Goal: Task Accomplishment & Management: Use online tool/utility

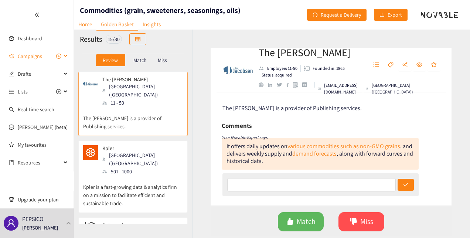
click at [29, 54] on span "Campaigns" at bounding box center [30, 56] width 24 height 15
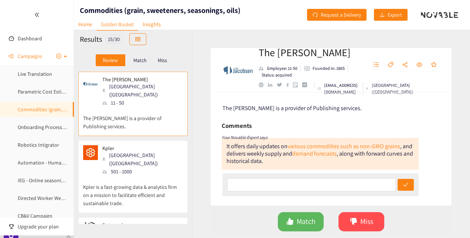
click at [36, 112] on link "Commodities (grain, sweeteners, seasonings, oils)" at bounding box center [72, 109] width 109 height 7
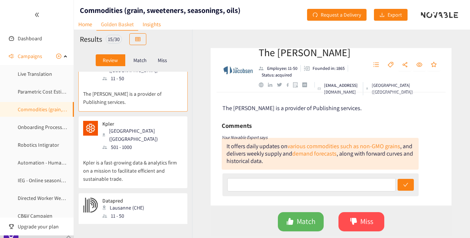
scroll to position [24, 0]
click at [144, 59] on p "Match" at bounding box center [139, 60] width 13 height 6
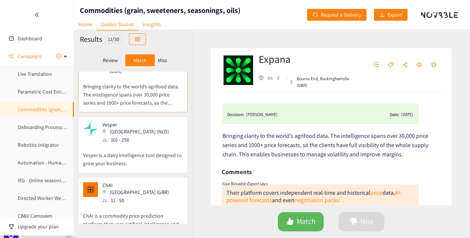
click at [116, 59] on p "Review" at bounding box center [110, 60] width 15 height 6
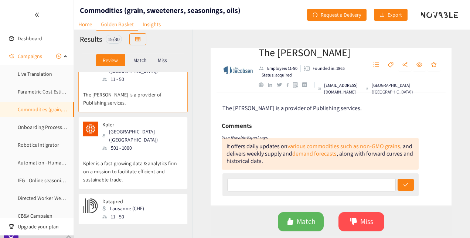
scroll to position [0, 0]
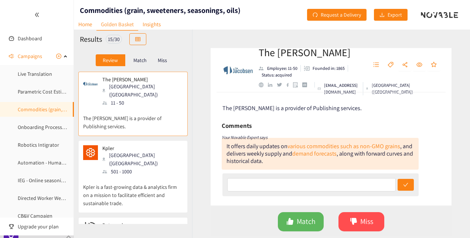
click at [144, 58] on p "Match" at bounding box center [139, 60] width 13 height 6
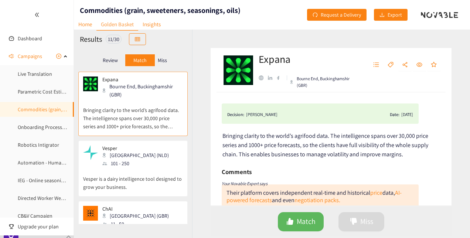
click at [111, 59] on p "Review" at bounding box center [110, 60] width 15 height 6
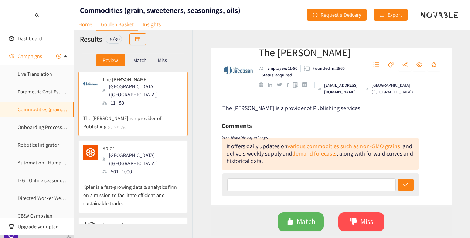
click at [145, 175] on p "Kpler is a fast-growing data & analytics firm on a mission to facilitate effici…" at bounding box center [133, 191] width 100 height 32
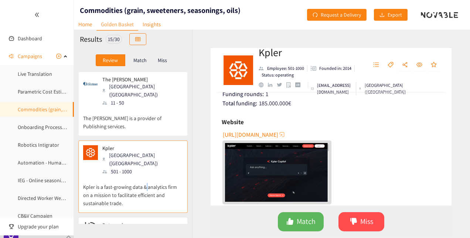
scroll to position [160, 0]
click at [268, 135] on span "[URL][DOMAIN_NAME]" at bounding box center [250, 134] width 55 height 9
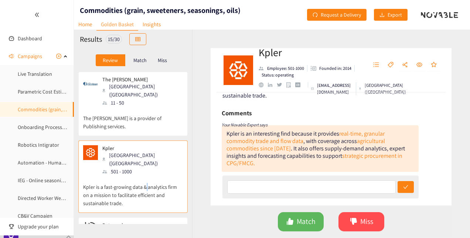
scroll to position [25, 0]
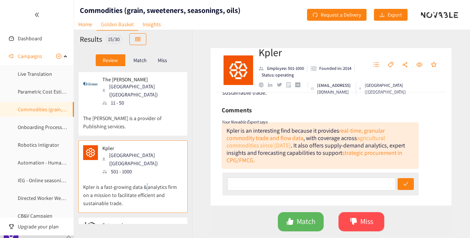
click at [378, 137] on link "agricultural commodities since [DATE]" at bounding box center [305, 141] width 158 height 15
click at [302, 219] on span "Match" at bounding box center [306, 221] width 19 height 11
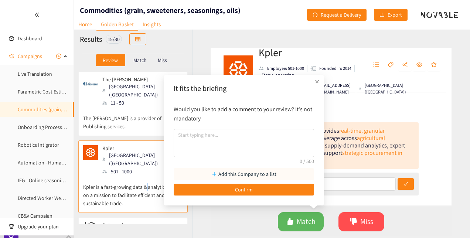
click at [243, 171] on p "Add this Company to a list" at bounding box center [247, 174] width 58 height 8
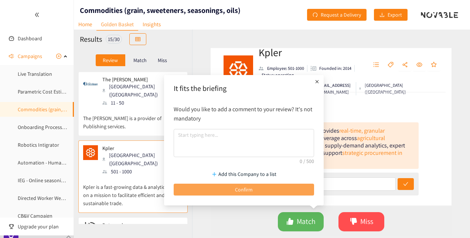
click at [242, 188] on span "Confirm" at bounding box center [244, 189] width 18 height 8
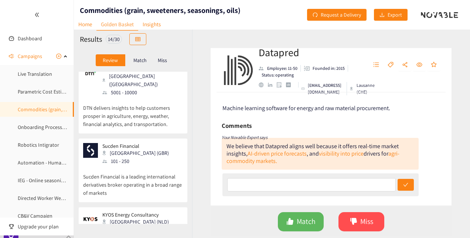
scroll to position [765, 0]
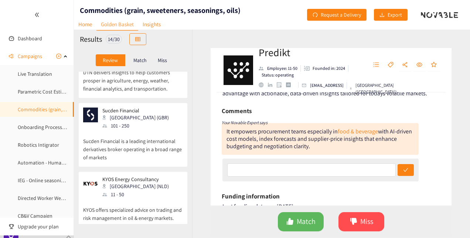
scroll to position [12, 0]
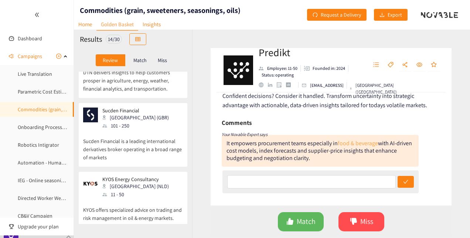
click at [364, 141] on link "food & beverage" at bounding box center [358, 143] width 40 height 8
click at [311, 220] on span "Match" at bounding box center [306, 221] width 19 height 11
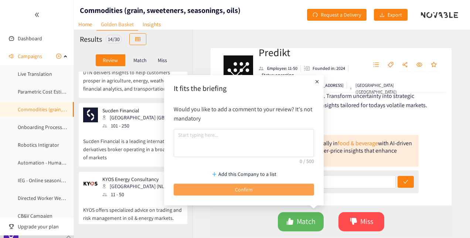
click at [256, 190] on button "Confirm" at bounding box center [244, 190] width 140 height 12
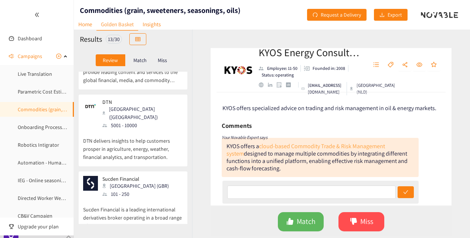
click at [316, 147] on link "cloud-based Commodity Trade & Risk Management system" at bounding box center [305, 149] width 158 height 15
click at [151, 198] on p "Sucden Financial is a leading international derivatives broker operating in a b…" at bounding box center [133, 214] width 100 height 32
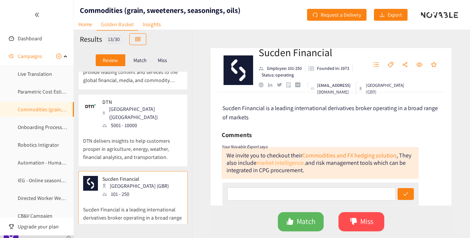
click at [281, 162] on link "market intelligence," at bounding box center [280, 163] width 49 height 8
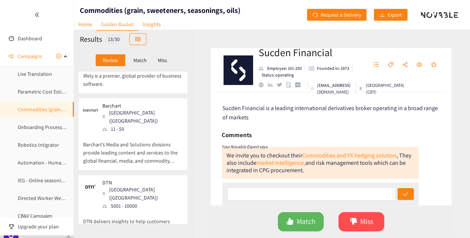
scroll to position [606, 0]
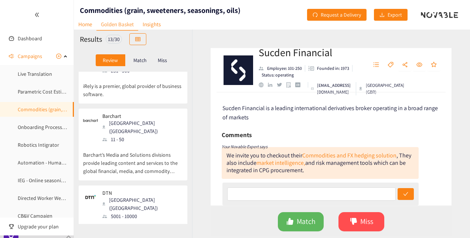
click at [154, 220] on p "DTN delivers insights to help customers prosper in agriculture, energy, weather…" at bounding box center [133, 236] width 100 height 32
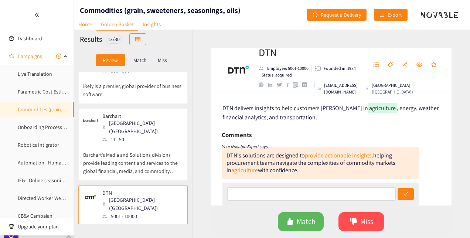
scroll to position [40, 0]
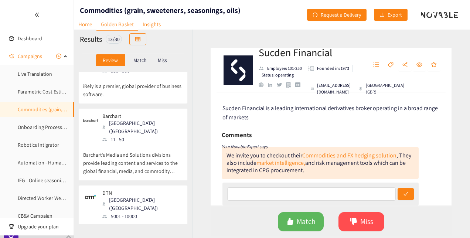
click at [151, 220] on p "DTN delivers insights to help customers prosper in agriculture, energy, weather…" at bounding box center [133, 236] width 100 height 32
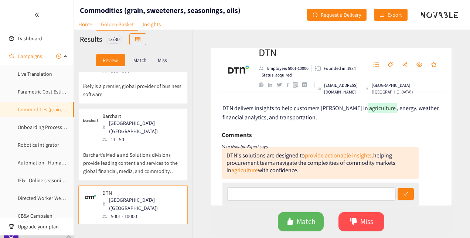
click at [137, 64] on div "Match" at bounding box center [140, 60] width 30 height 12
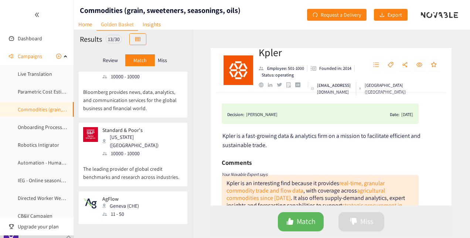
click at [164, 59] on p "Miss" at bounding box center [162, 60] width 9 height 6
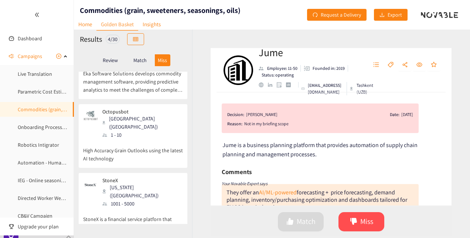
click at [114, 62] on p "Review" at bounding box center [110, 60] width 15 height 6
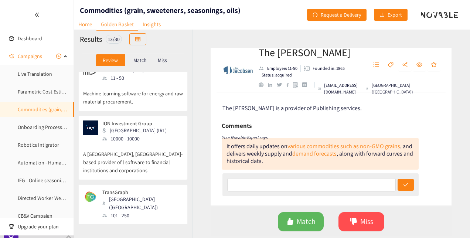
scroll to position [97, 0]
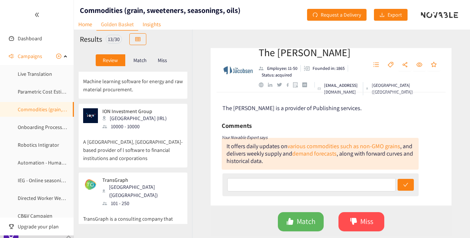
click at [154, 142] on p "A [GEOGRAPHIC_DATA], [GEOGRAPHIC_DATA]-based provider of l software to financia…" at bounding box center [133, 146] width 100 height 32
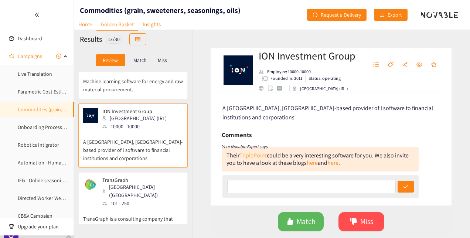
click at [256, 151] on link "TriplePoint" at bounding box center [252, 155] width 27 height 8
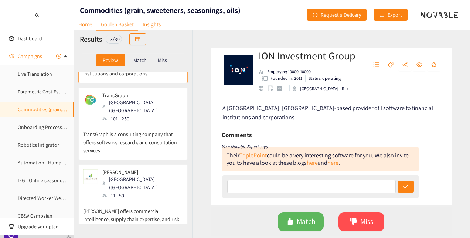
scroll to position [184, 0]
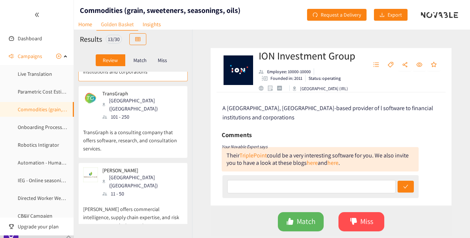
click at [149, 198] on p "[PERSON_NAME] offers commercial intelligence, supply chain expertise, and risk …" at bounding box center [133, 214] width 100 height 32
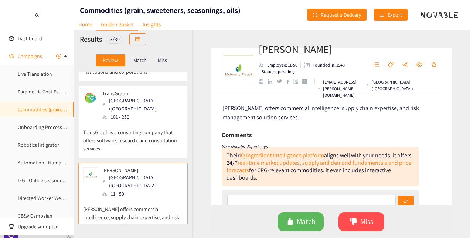
scroll to position [30, 0]
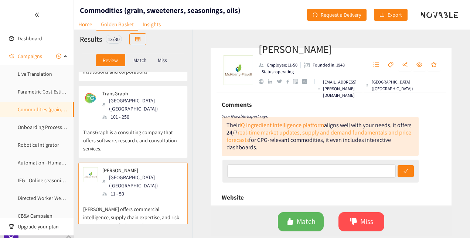
click at [281, 132] on link "real-time market updates, supply and demand fundamentals and price forecasts" at bounding box center [318, 136] width 185 height 15
drag, startPoint x: 331, startPoint y: 50, endPoint x: 260, endPoint y: 51, distance: 70.5
click at [260, 51] on h2 "[PERSON_NAME]" at bounding box center [310, 49] width 102 height 15
copy h2 "[PERSON_NAME]"
click at [303, 222] on span "Match" at bounding box center [306, 221] width 19 height 11
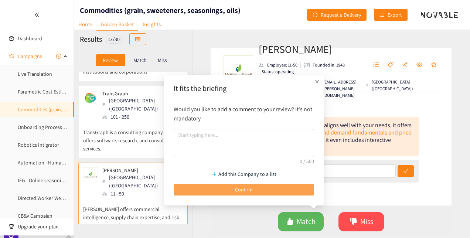
click at [274, 188] on button "Confirm" at bounding box center [244, 190] width 140 height 12
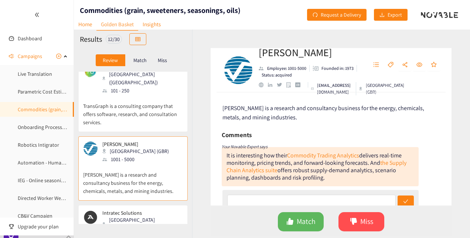
scroll to position [210, 0]
click at [146, 163] on p "[PERSON_NAME] is a research and consultancy business for the energy, chemicals,…" at bounding box center [133, 179] width 100 height 32
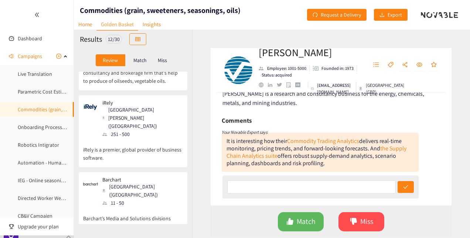
scroll to position [435, 0]
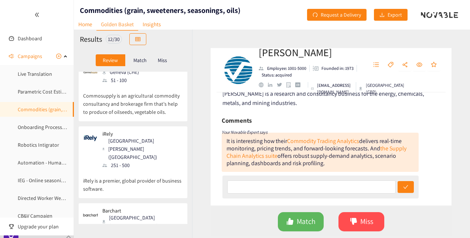
click at [165, 169] on p "iRely is a premier, global provider of business software." at bounding box center [133, 181] width 100 height 24
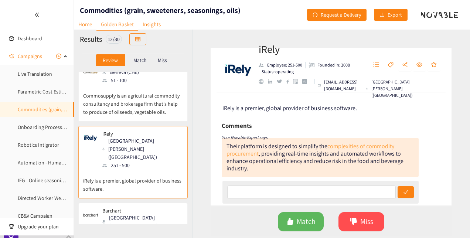
click at [345, 147] on link "complexities of commodity procurement" at bounding box center [310, 149] width 168 height 15
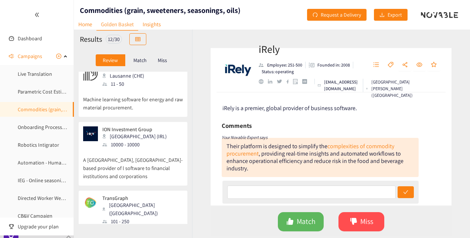
scroll to position [0, 0]
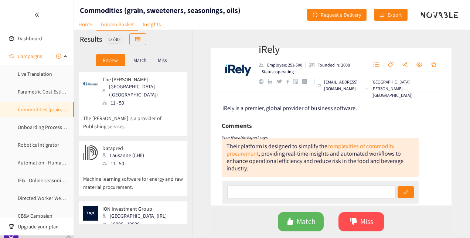
click at [147, 115] on p "The [PERSON_NAME] is a provider of Publishing services." at bounding box center [133, 119] width 100 height 24
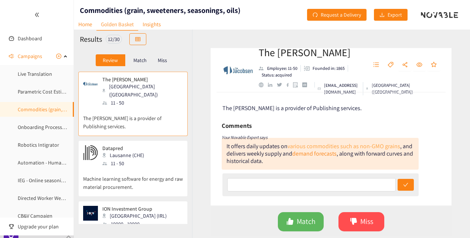
click at [290, 143] on link "various commodities such as non-GMO grains" at bounding box center [343, 146] width 113 height 8
drag, startPoint x: 321, startPoint y: 54, endPoint x: 256, endPoint y: 52, distance: 65.4
click at [256, 52] on div "The [PERSON_NAME] Employee: 11-50 Founded in: 1865 Status: acquired [EMAIL_ADDR…" at bounding box center [330, 70] width 241 height 44
copy h2 "The [PERSON_NAME]"
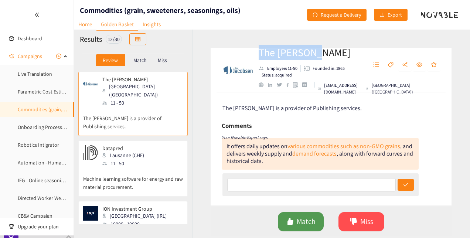
click at [302, 218] on span "Match" at bounding box center [306, 221] width 19 height 11
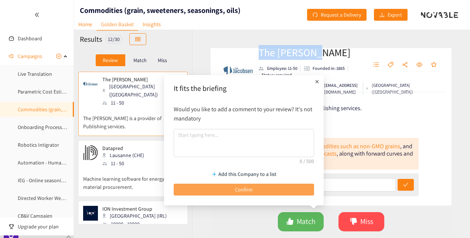
click at [268, 185] on button "Confirm" at bounding box center [244, 190] width 140 height 12
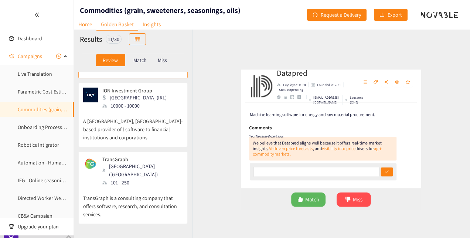
scroll to position [105, 0]
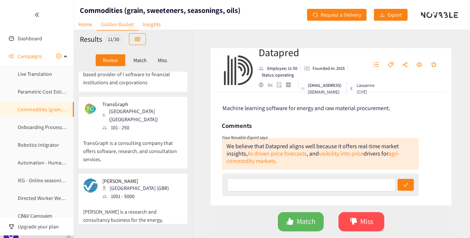
click at [152, 131] on p "TransGraph is a consulting company that offers software, research, and consulta…" at bounding box center [133, 147] width 100 height 32
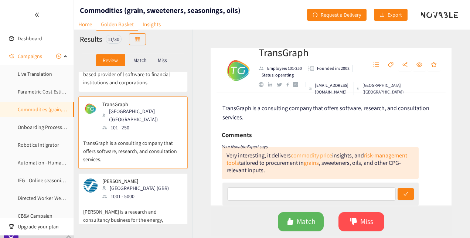
click at [305, 154] on link "commodity price" at bounding box center [311, 155] width 41 height 8
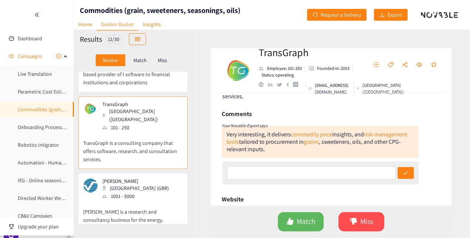
scroll to position [0, 0]
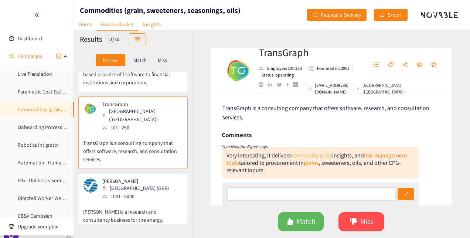
click at [307, 157] on link "commodity price" at bounding box center [311, 155] width 41 height 8
click at [315, 229] on button "Match" at bounding box center [301, 221] width 46 height 19
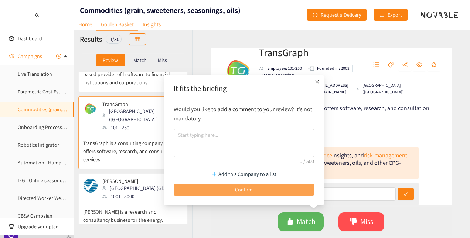
click at [257, 184] on button "Confirm" at bounding box center [244, 190] width 140 height 12
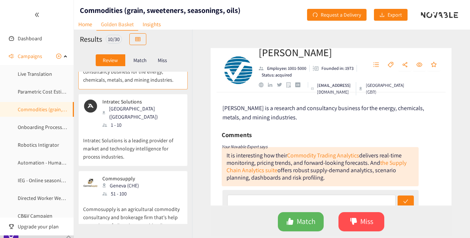
scroll to position [185, 0]
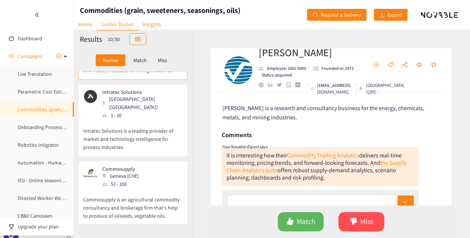
click at [159, 129] on p "Intratec Solutions is a leading provider of market and technology intelligence …" at bounding box center [133, 135] width 100 height 32
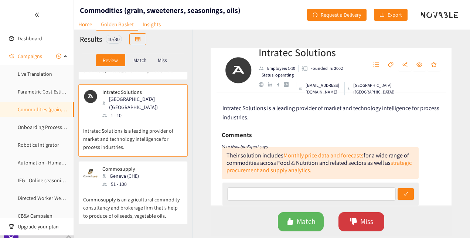
click at [344, 214] on button "Miss" at bounding box center [361, 221] width 46 height 19
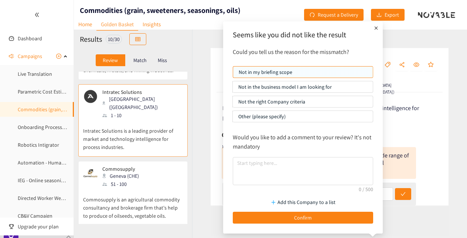
click at [305, 100] on p "Not the right Company criteria" at bounding box center [302, 101] width 129 height 11
click at [233, 103] on input "Not the right Company criteria" at bounding box center [233, 103] width 0 height 0
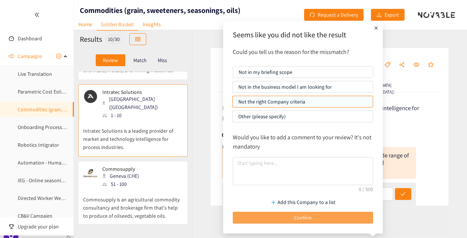
click at [309, 212] on button "Confirm" at bounding box center [303, 218] width 140 height 12
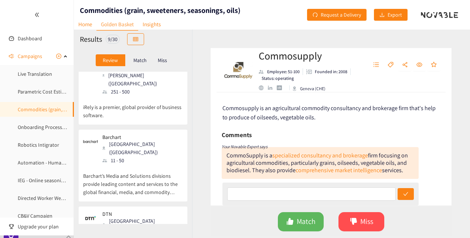
scroll to position [215, 0]
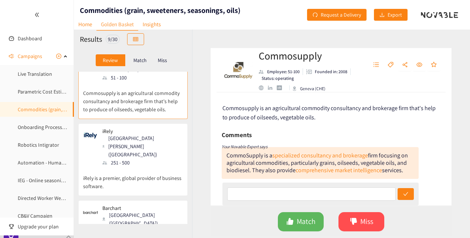
click at [156, 137] on div "iRely [GEOGRAPHIC_DATA][PERSON_NAME] ([GEOGRAPHIC_DATA]) 251 - 500" at bounding box center [133, 147] width 100 height 38
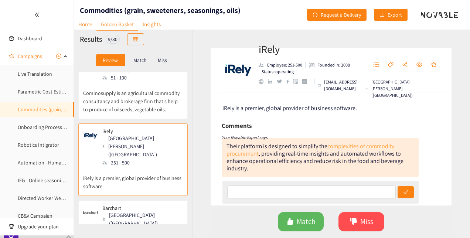
click at [347, 146] on link "complexities of commodity procurement" at bounding box center [310, 149] width 168 height 15
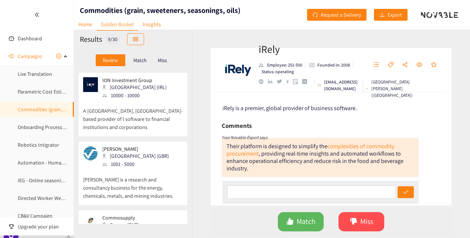
scroll to position [0, 0]
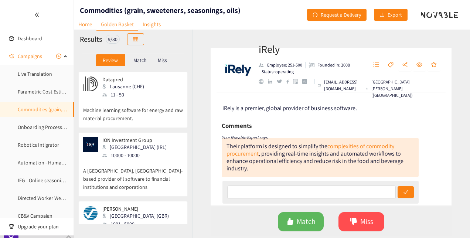
click at [155, 107] on p "Machine learning software for energy and raw material procurement." at bounding box center [133, 111] width 100 height 24
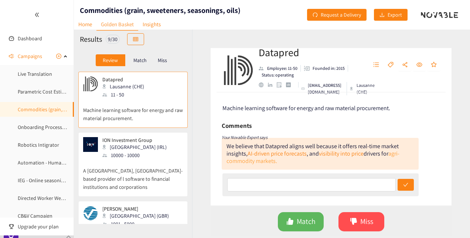
click at [251, 164] on link "agri-commodity markets." at bounding box center [312, 157] width 173 height 15
click at [312, 225] on span "Match" at bounding box center [306, 221] width 19 height 11
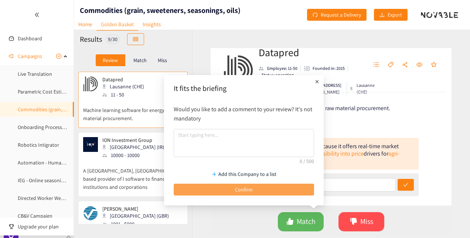
click at [254, 188] on button "Confirm" at bounding box center [244, 190] width 140 height 12
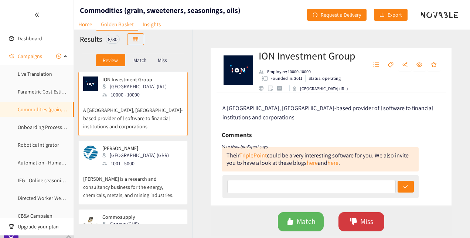
click at [344, 218] on button "Miss" at bounding box center [361, 221] width 46 height 19
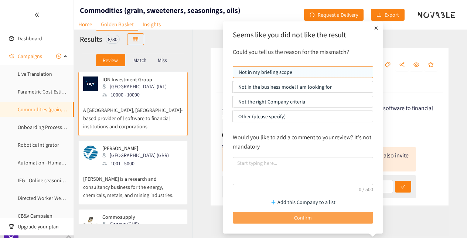
click at [301, 215] on span "Confirm" at bounding box center [303, 217] width 18 height 8
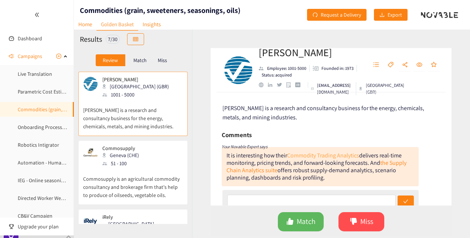
click at [314, 157] on link "Commodity Trading Analytics" at bounding box center [323, 155] width 72 height 8
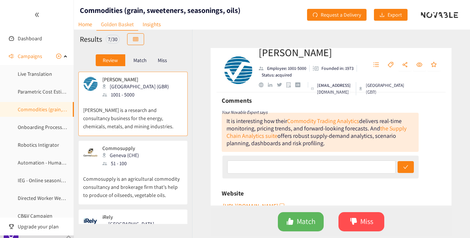
scroll to position [35, 0]
click at [347, 219] on button "Miss" at bounding box center [361, 221] width 46 height 19
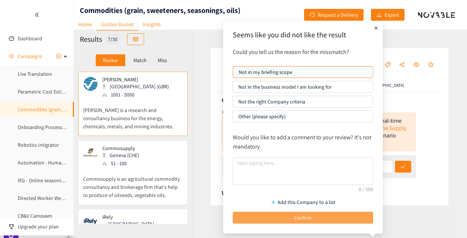
click at [299, 216] on span "Confirm" at bounding box center [303, 217] width 18 height 8
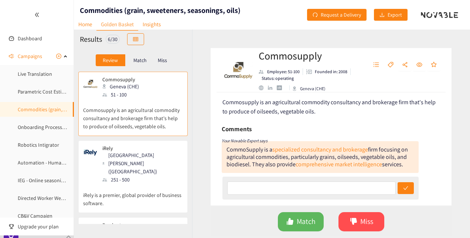
scroll to position [6, 0]
click at [309, 151] on link "specialized consultancy and brokerage" at bounding box center [320, 150] width 96 height 8
click at [345, 220] on button "Miss" at bounding box center [361, 221] width 46 height 19
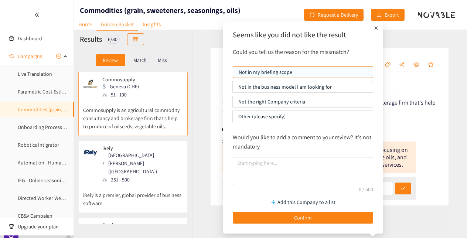
click at [280, 100] on p "Not the right Company criteria" at bounding box center [302, 101] width 129 height 11
click at [233, 103] on input "Not the right Company criteria" at bounding box center [233, 103] width 0 height 0
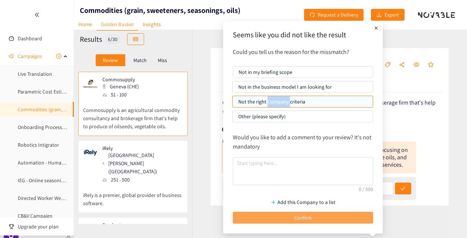
click at [295, 219] on span "Confirm" at bounding box center [303, 217] width 18 height 8
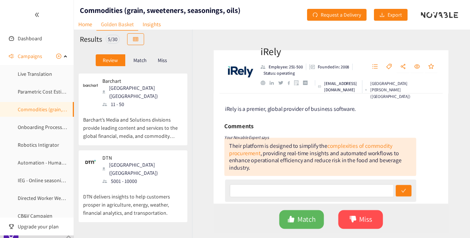
scroll to position [57, 0]
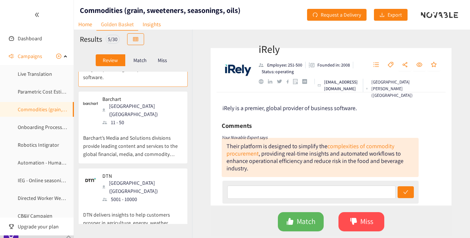
click at [154, 126] on p "Barchart’s Media and Solutions divisions provide leading content and services t…" at bounding box center [133, 142] width 100 height 32
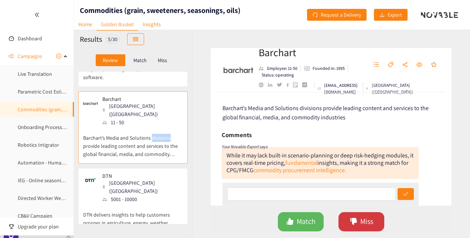
click at [348, 224] on button "Miss" at bounding box center [361, 221] width 46 height 19
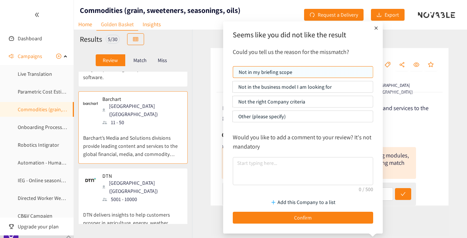
click at [275, 87] on p "Not in the business model I am looking for" at bounding box center [302, 86] width 129 height 11
click at [233, 89] on input "Not in the business model I am looking for" at bounding box center [233, 89] width 0 height 0
click at [293, 103] on p "Not the right Company criteria" at bounding box center [302, 101] width 129 height 11
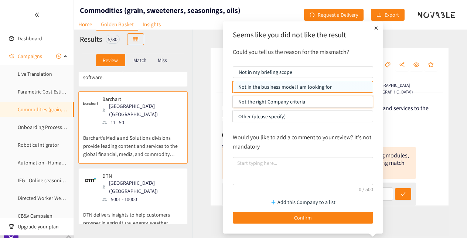
click at [233, 103] on input "Not the right Company criteria" at bounding box center [233, 103] width 0 height 0
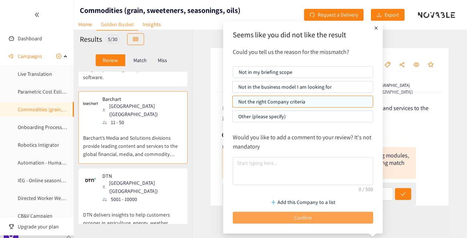
click at [299, 215] on span "Confirm" at bounding box center [303, 217] width 18 height 8
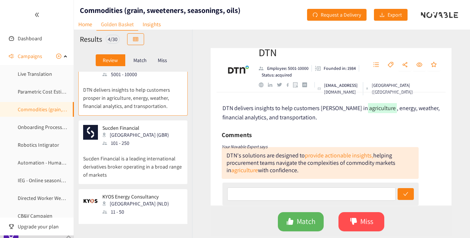
scroll to position [0, 0]
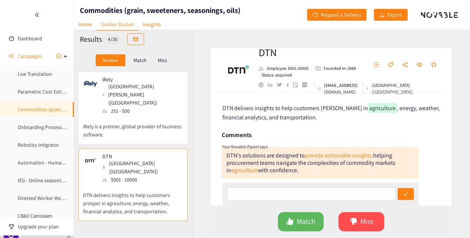
click at [141, 115] on p "iRely is a premier, global provider of business software." at bounding box center [133, 127] width 100 height 24
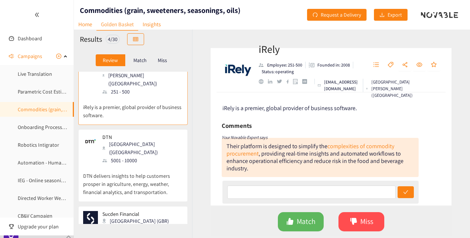
scroll to position [20, 0]
click at [291, 222] on icon "like" at bounding box center [290, 221] width 7 height 7
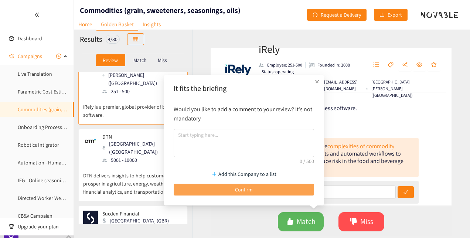
click at [226, 194] on button "Confirm" at bounding box center [244, 190] width 140 height 12
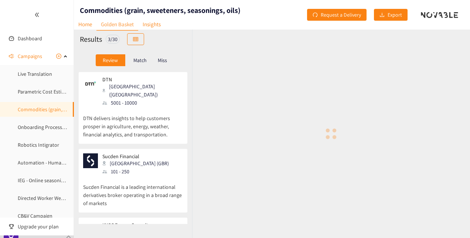
scroll to position [0, 0]
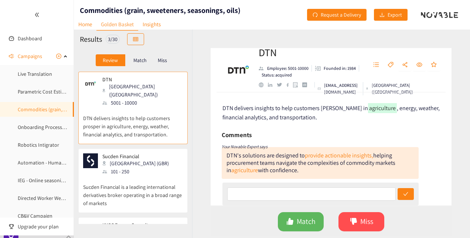
click at [149, 175] on p "Sucden Financial is a leading international derivatives broker operating in a b…" at bounding box center [133, 191] width 100 height 32
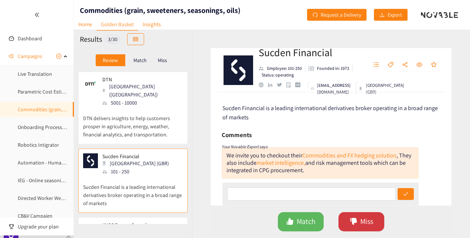
click at [348, 225] on button "Miss" at bounding box center [361, 221] width 46 height 19
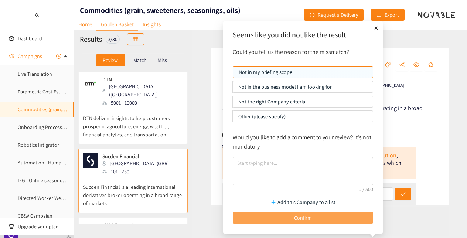
click at [301, 216] on span "Confirm" at bounding box center [303, 217] width 18 height 8
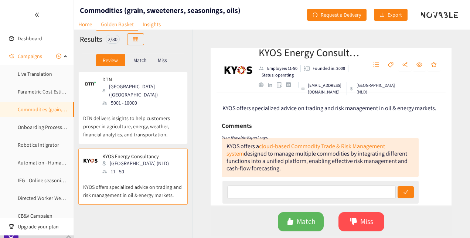
click at [154, 179] on p "KYOS offers specialized advice on trading and risk management in oil & energy m…" at bounding box center [133, 187] width 100 height 24
click at [345, 219] on button "Miss" at bounding box center [361, 221] width 46 height 19
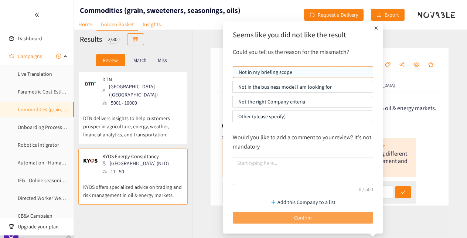
click at [306, 216] on span "Confirm" at bounding box center [303, 217] width 18 height 8
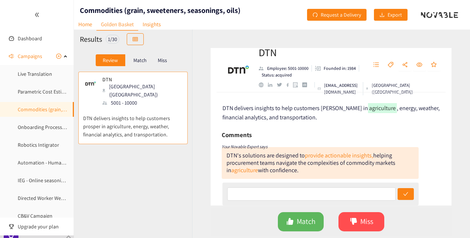
click at [131, 107] on p "DTN delivers insights to help customers prosper in agriculture, energy, weather…" at bounding box center [133, 123] width 100 height 32
click at [319, 157] on link "provide actionable insights," at bounding box center [339, 155] width 68 height 8
click at [315, 157] on link "provide actionable insights," at bounding box center [339, 155] width 68 height 8
click at [236, 171] on link "agriculture" at bounding box center [244, 170] width 27 height 8
click at [290, 224] on icon "like" at bounding box center [290, 221] width 7 height 7
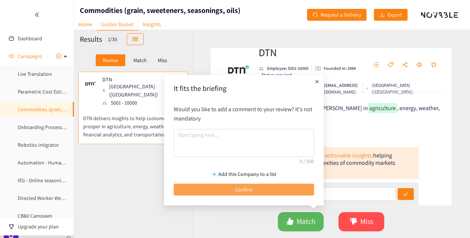
click at [260, 185] on button "Confirm" at bounding box center [244, 190] width 140 height 12
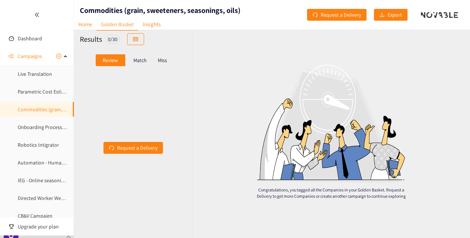
click at [137, 58] on p "Match" at bounding box center [139, 60] width 13 height 6
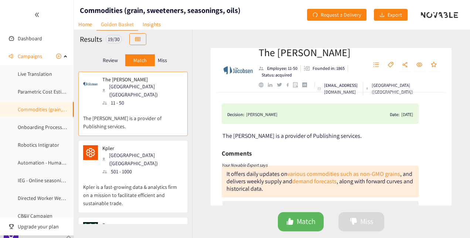
click at [162, 60] on p "Miss" at bounding box center [162, 60] width 9 height 6
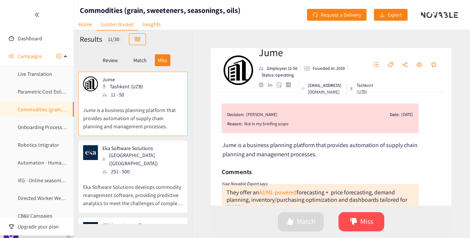
drag, startPoint x: 162, startPoint y: 60, endPoint x: 142, endPoint y: 61, distance: 19.9
click at [142, 61] on p "Match" at bounding box center [139, 60] width 13 height 6
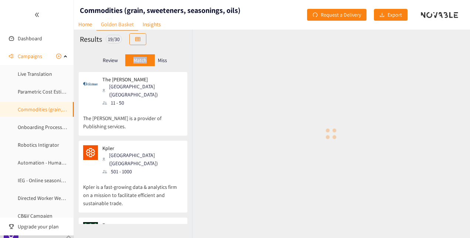
click at [142, 61] on p "Match" at bounding box center [139, 60] width 13 height 6
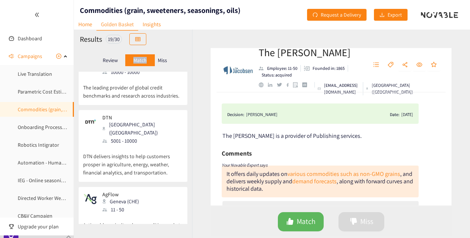
scroll to position [1113, 0]
